Goal: Transaction & Acquisition: Book appointment/travel/reservation

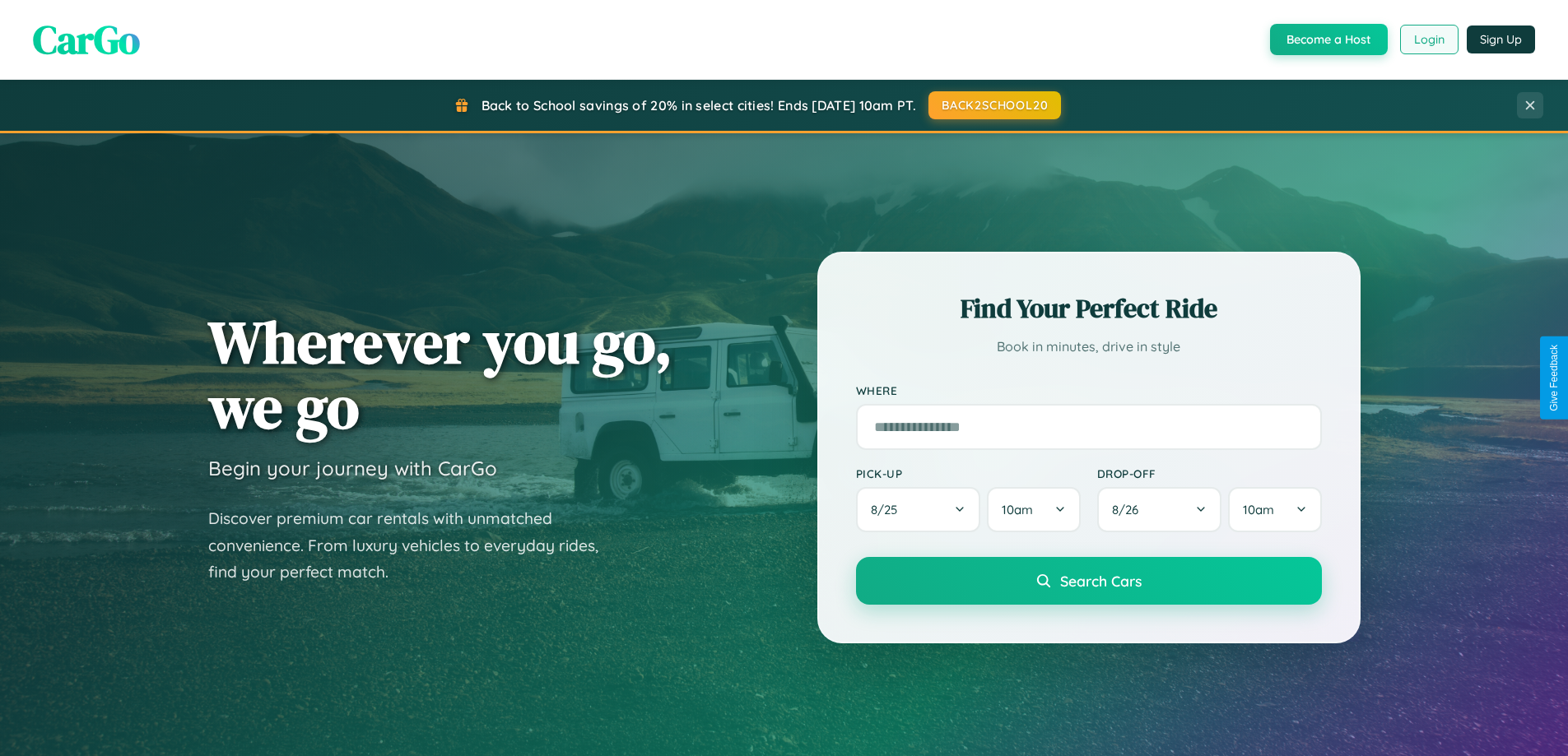
click at [1428, 39] on button "Login" at bounding box center [1429, 39] width 58 height 29
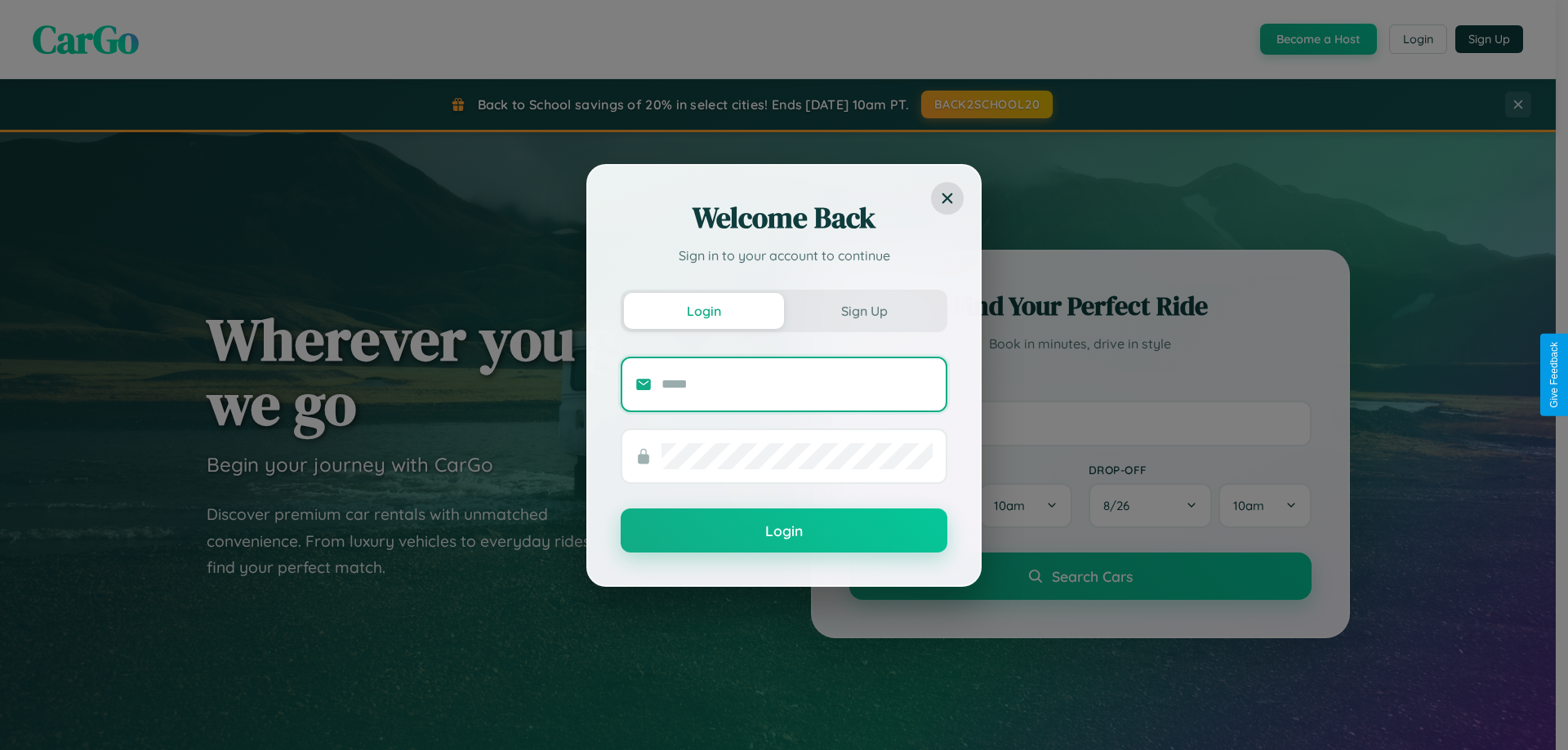
click at [797, 383] on input "text" at bounding box center [797, 385] width 271 height 27
type input "**********"
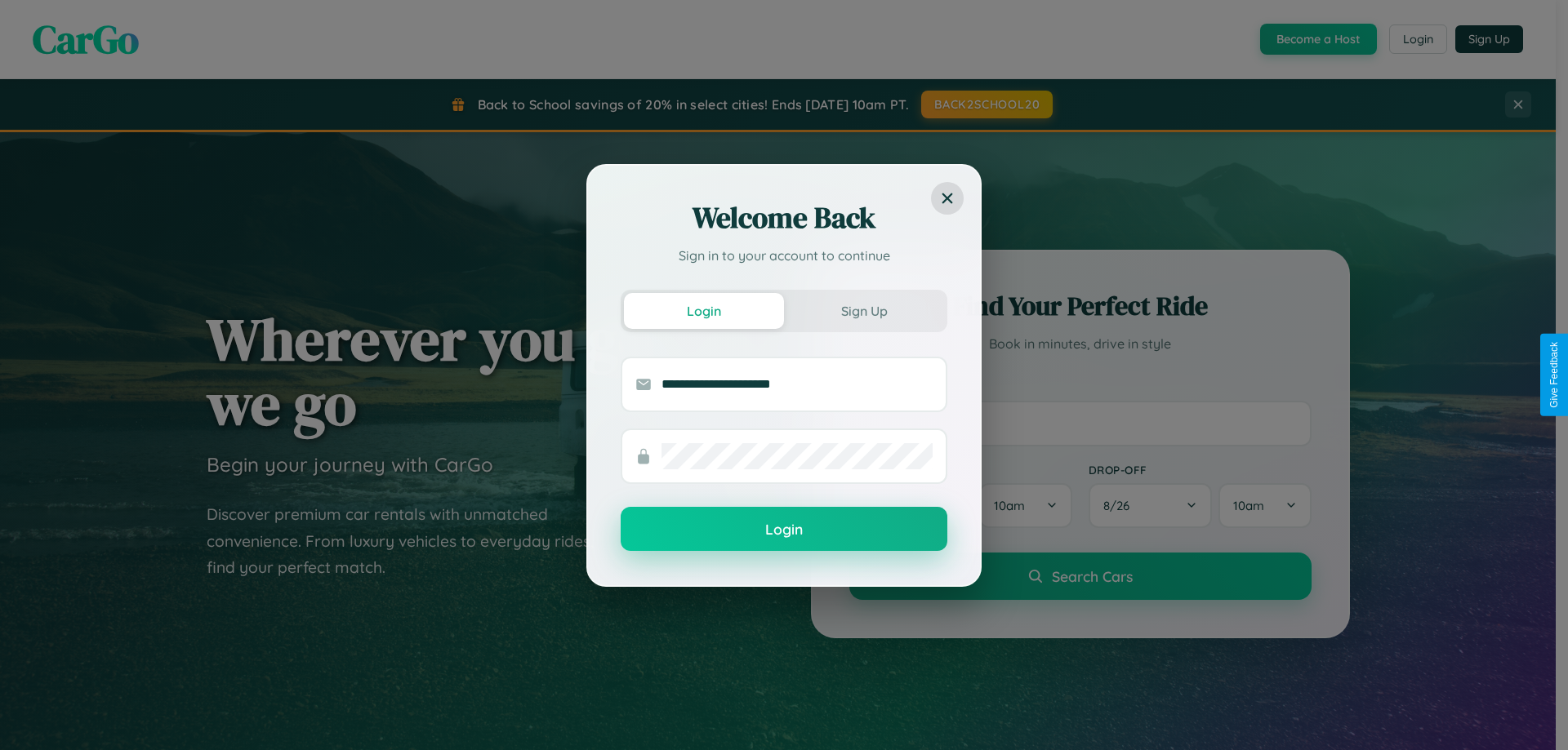
click at [784, 530] on button "Login" at bounding box center [784, 530] width 327 height 44
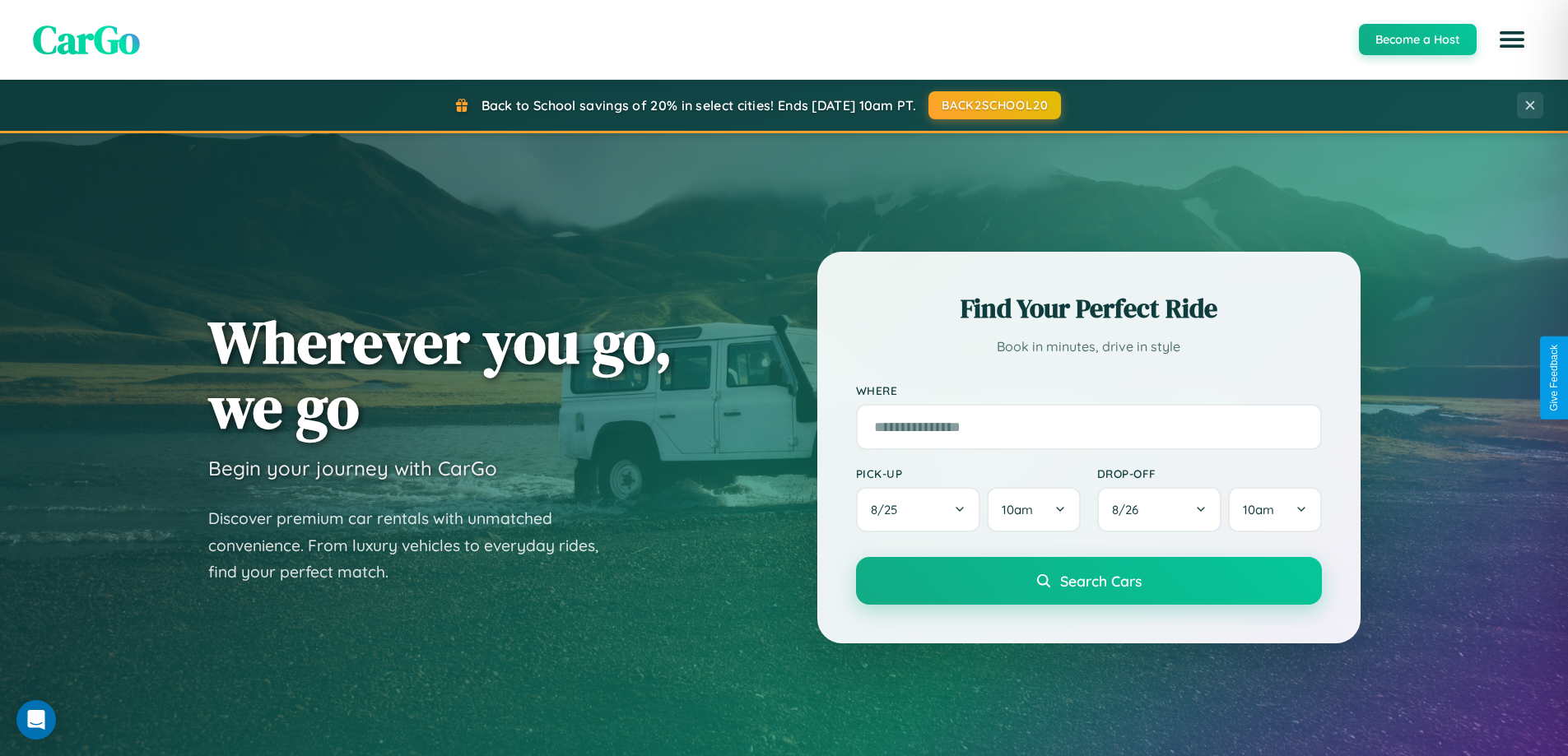
scroll to position [3168, 0]
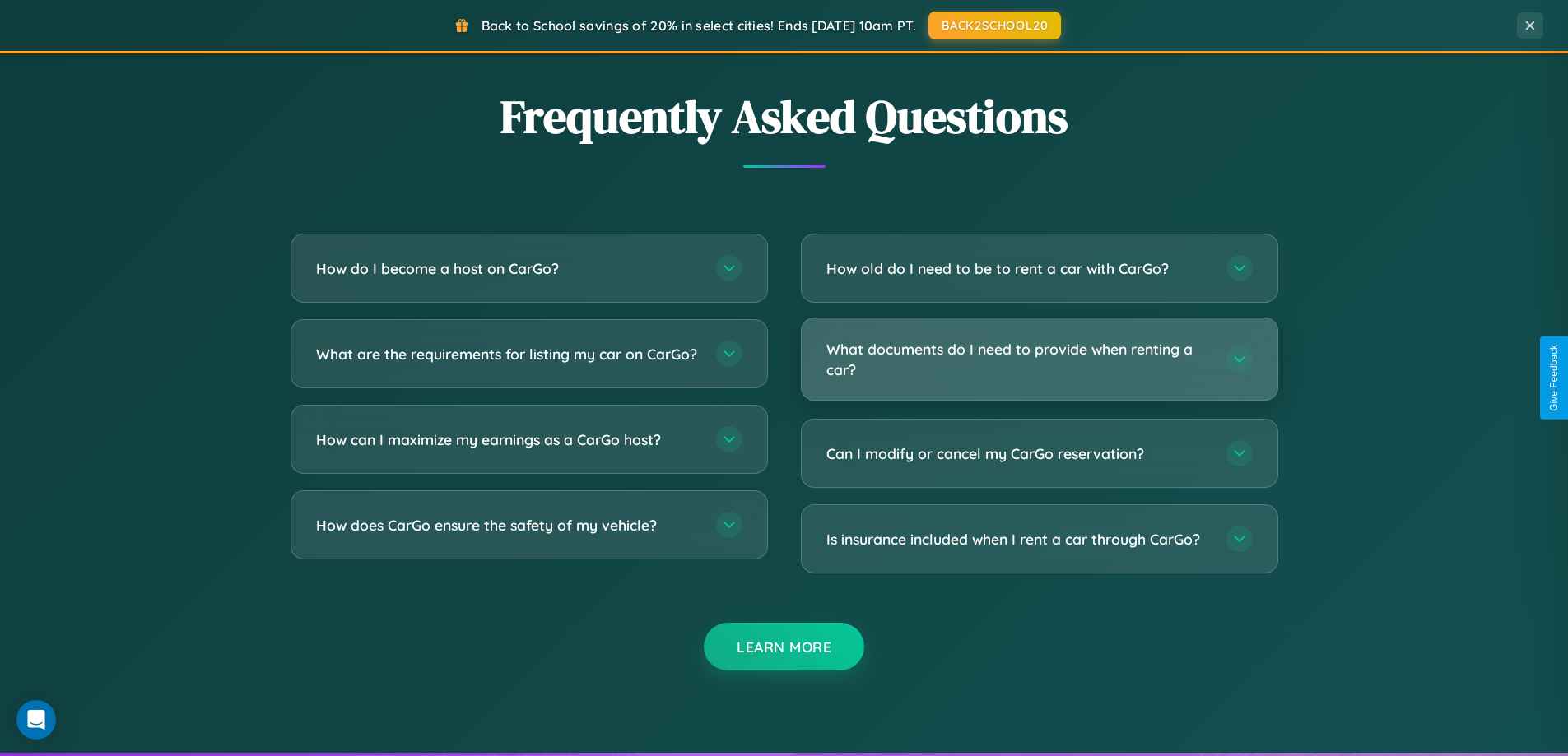
click at [1039, 360] on h3 "What documents do I need to provide when renting a car?" at bounding box center [1018, 359] width 384 height 40
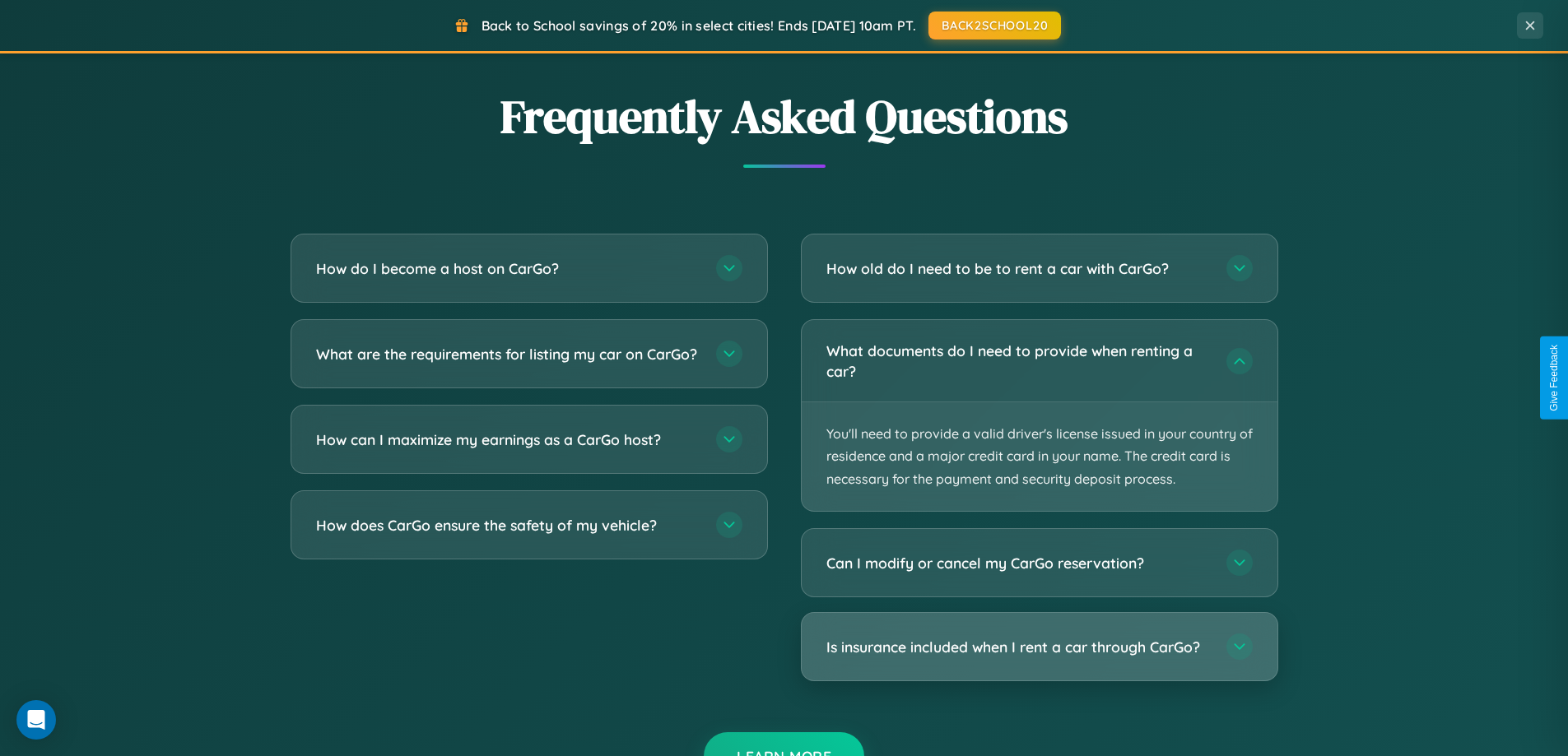
click at [1039, 648] on h3 "Is insurance included when I rent a car through CarGo?" at bounding box center [1018, 647] width 384 height 21
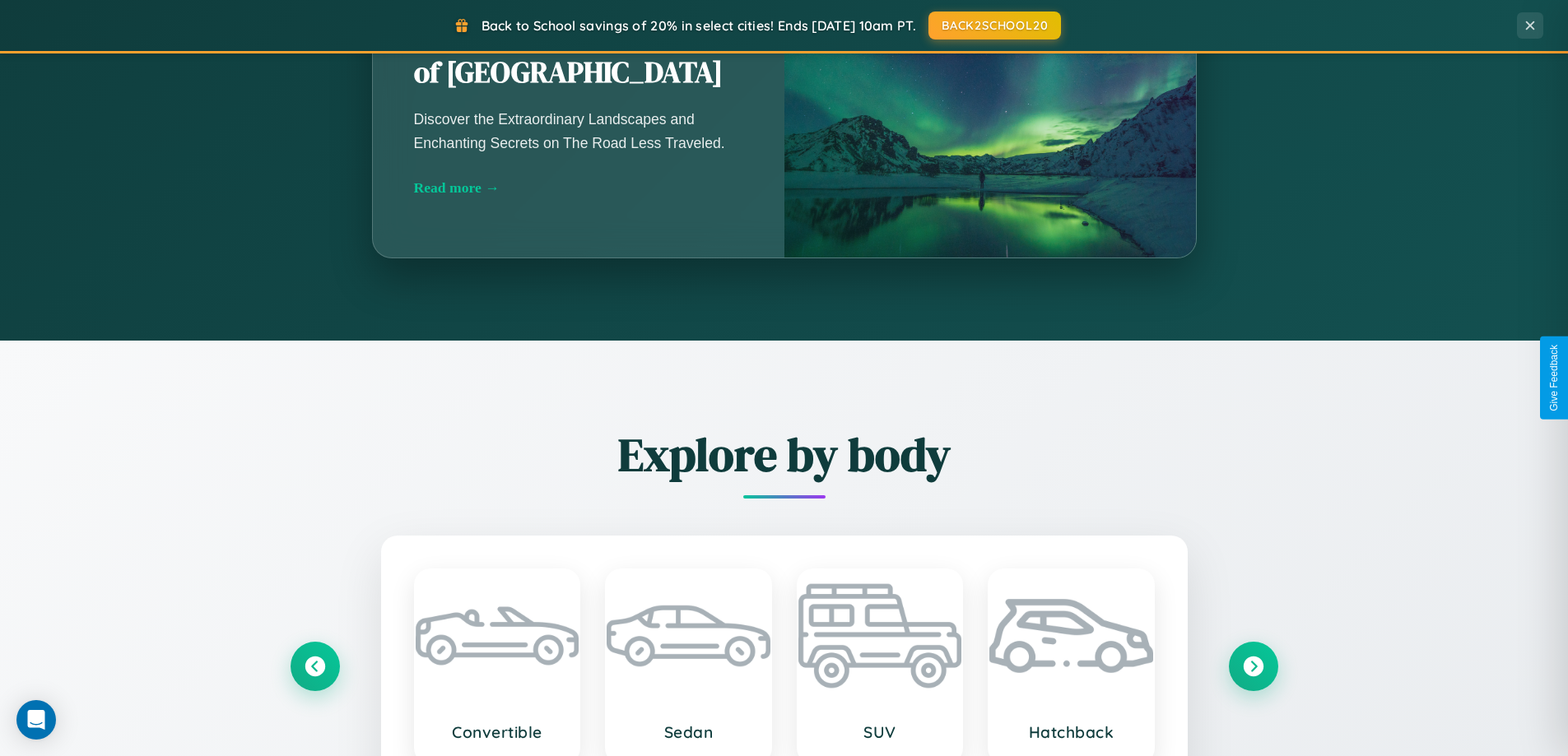
scroll to position [710, 0]
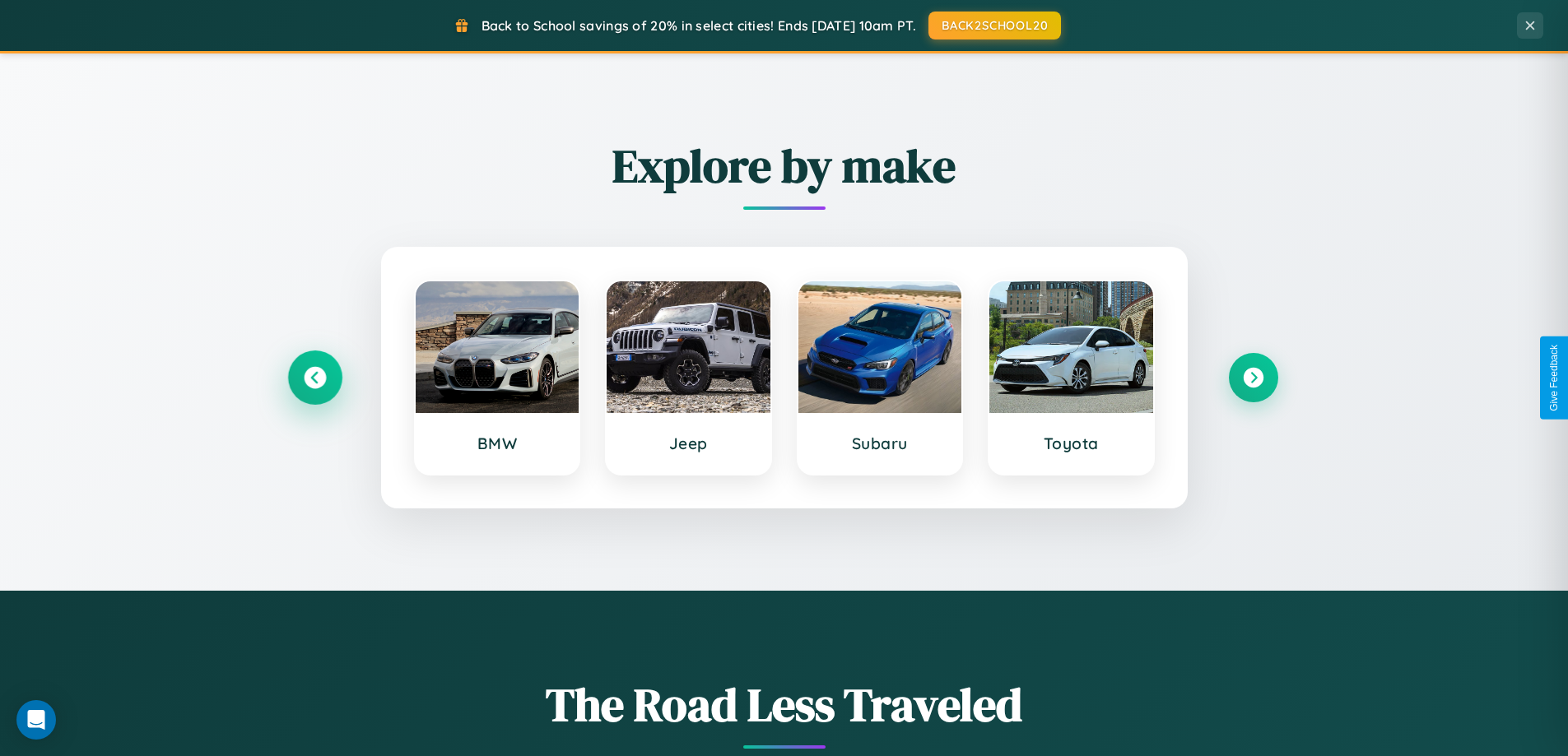
click at [314, 378] on icon at bounding box center [314, 378] width 22 height 22
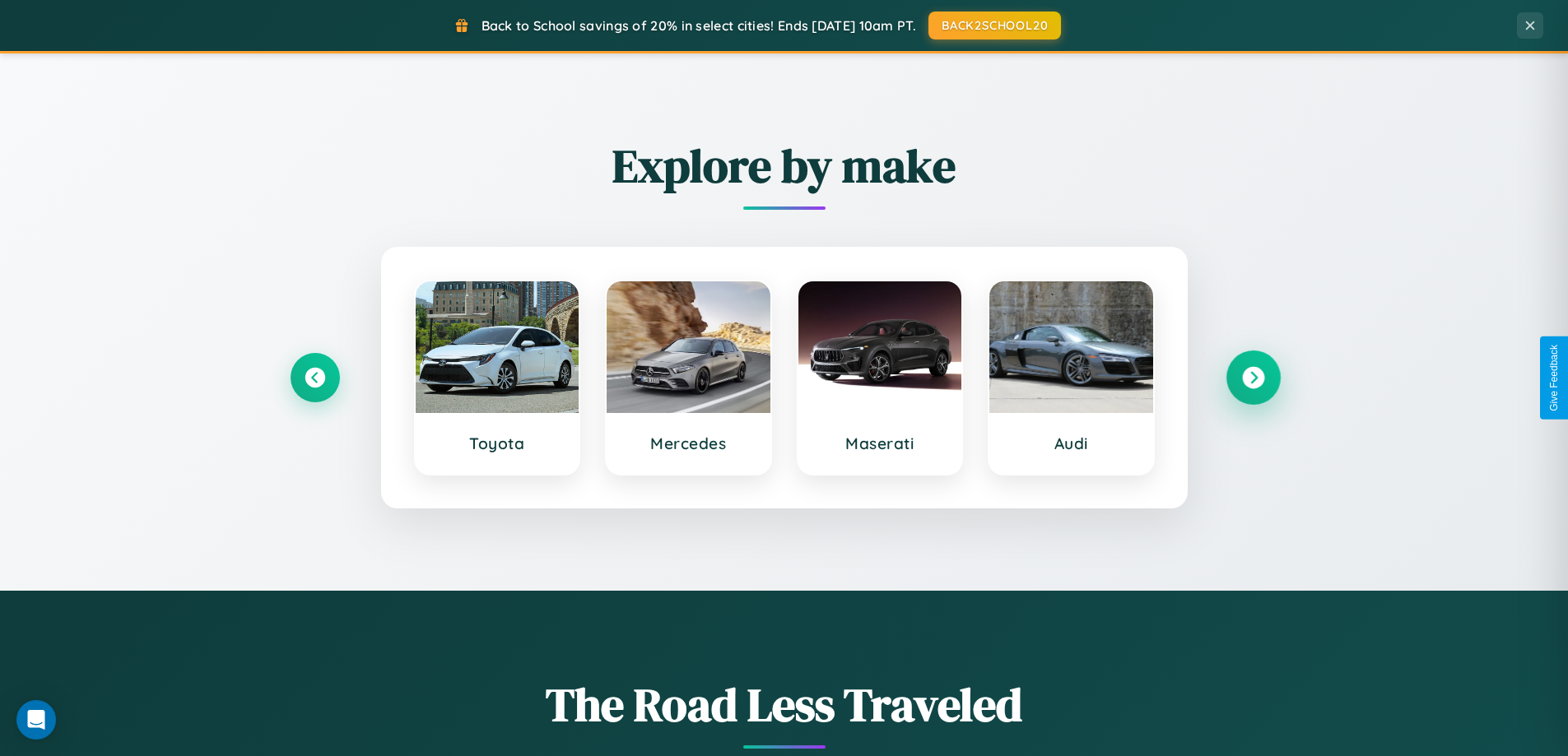
click at [1253, 378] on icon at bounding box center [1253, 378] width 22 height 22
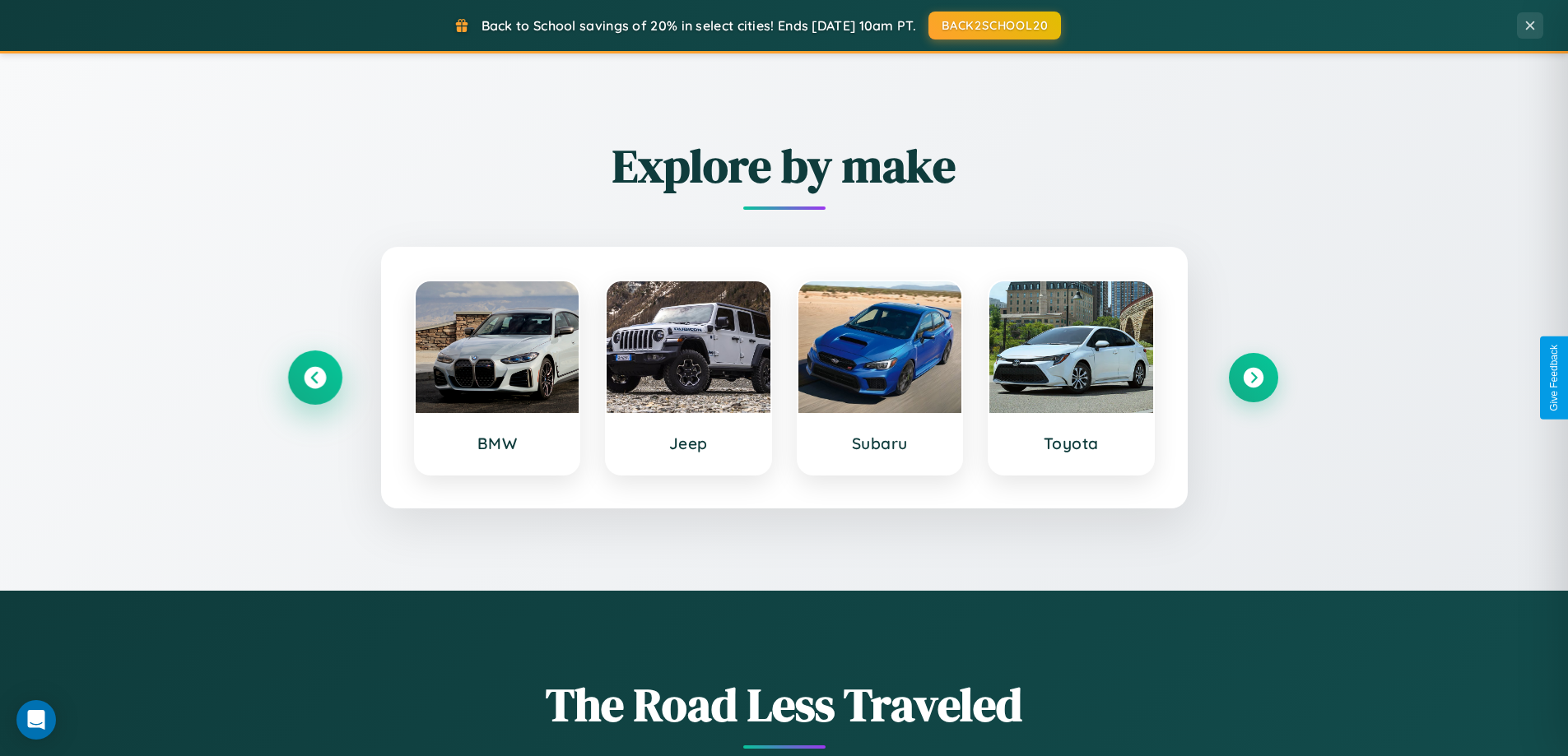
click at [314, 378] on icon at bounding box center [314, 378] width 22 height 22
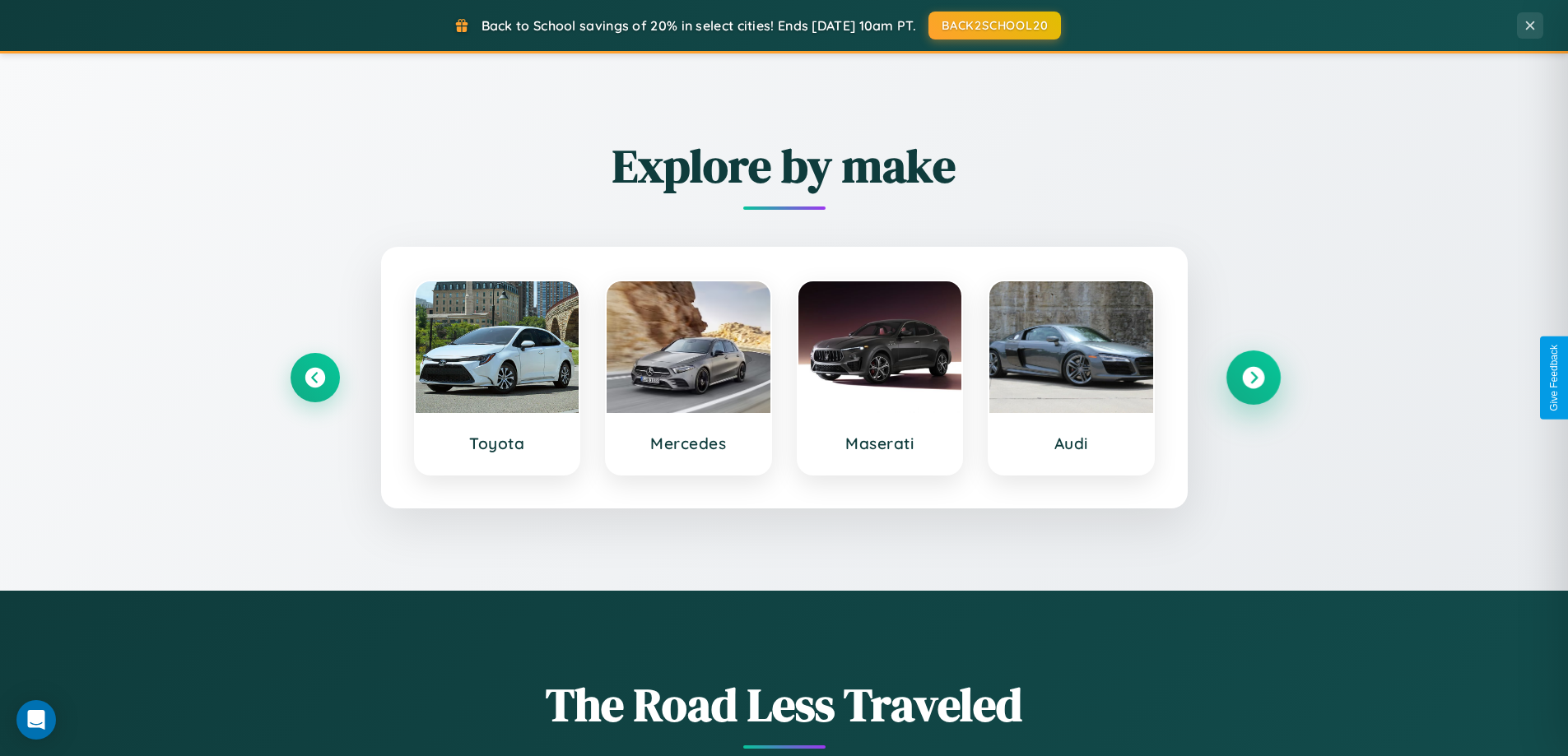
click at [1253, 378] on icon at bounding box center [1253, 378] width 22 height 22
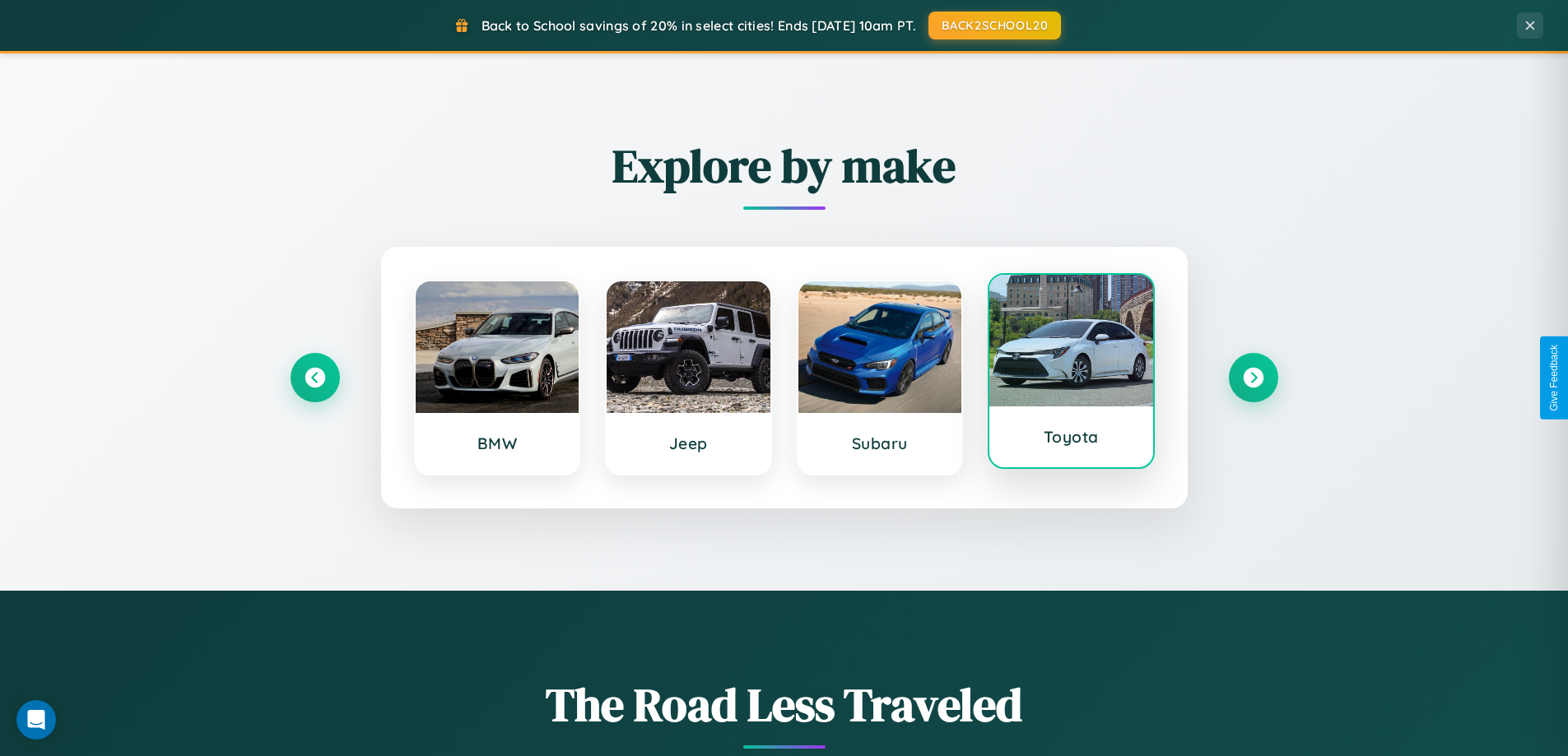
click at [1071, 376] on div at bounding box center [1071, 341] width 164 height 132
